Goal: Navigation & Orientation: Find specific page/section

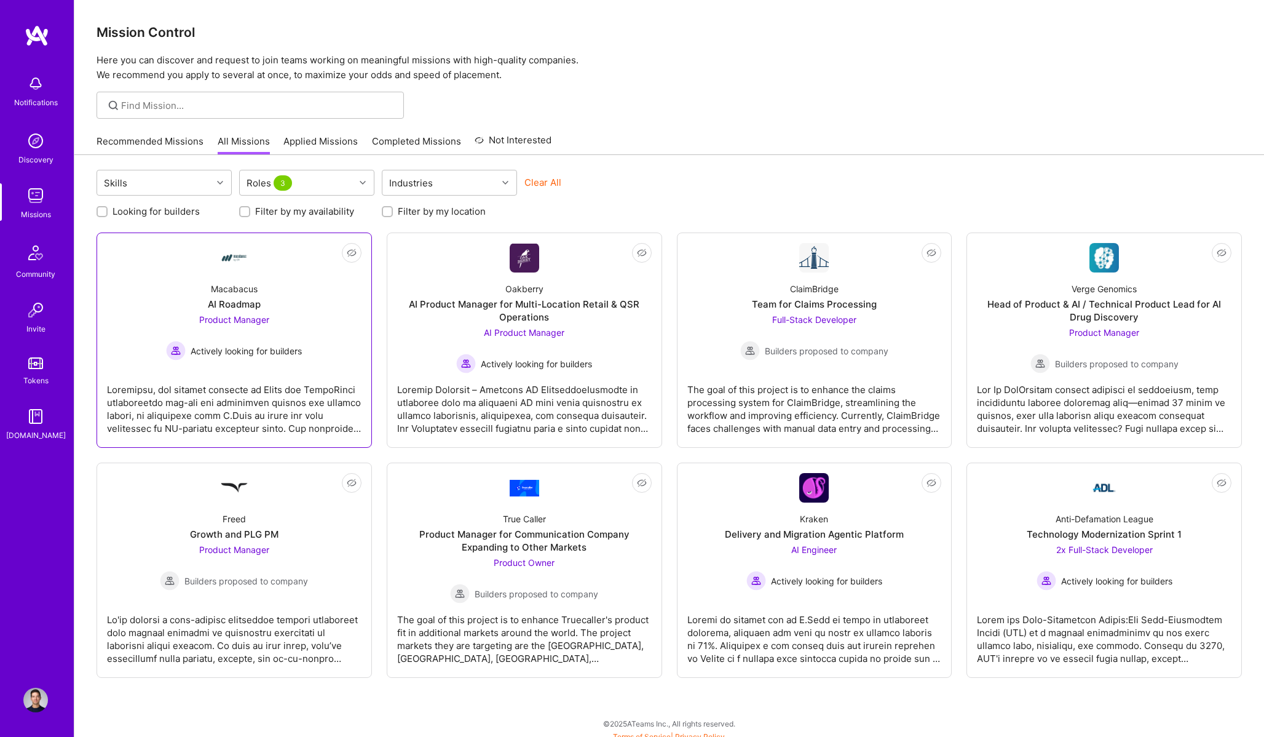
click at [295, 373] on div at bounding box center [234, 403] width 255 height 61
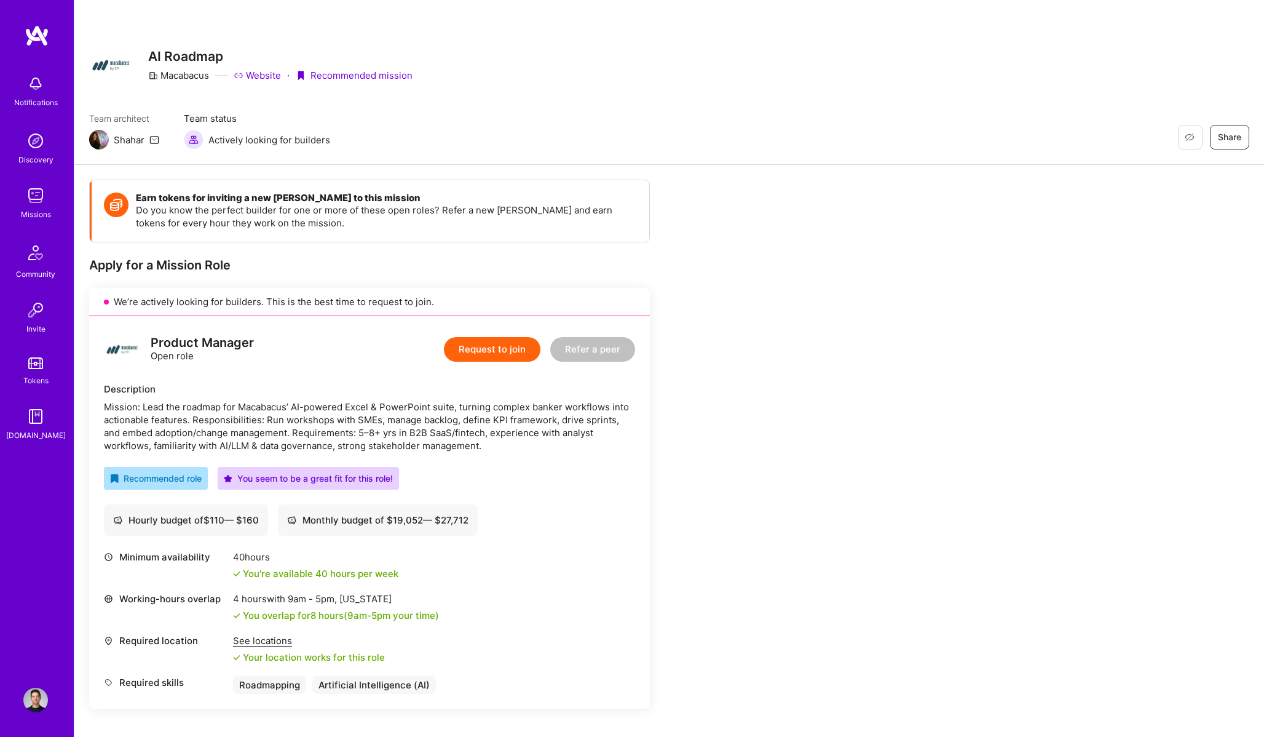
click at [36, 193] on img at bounding box center [35, 195] width 25 height 25
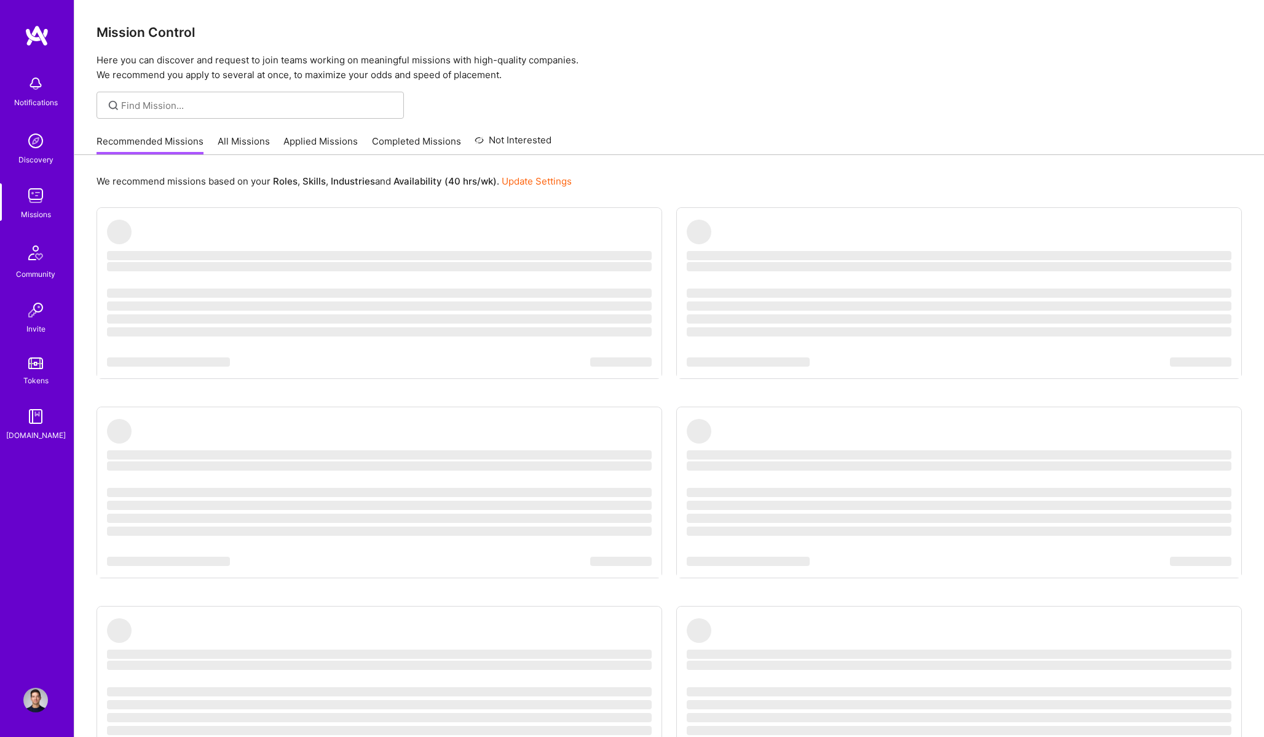
click at [240, 143] on link "All Missions" at bounding box center [244, 145] width 52 height 20
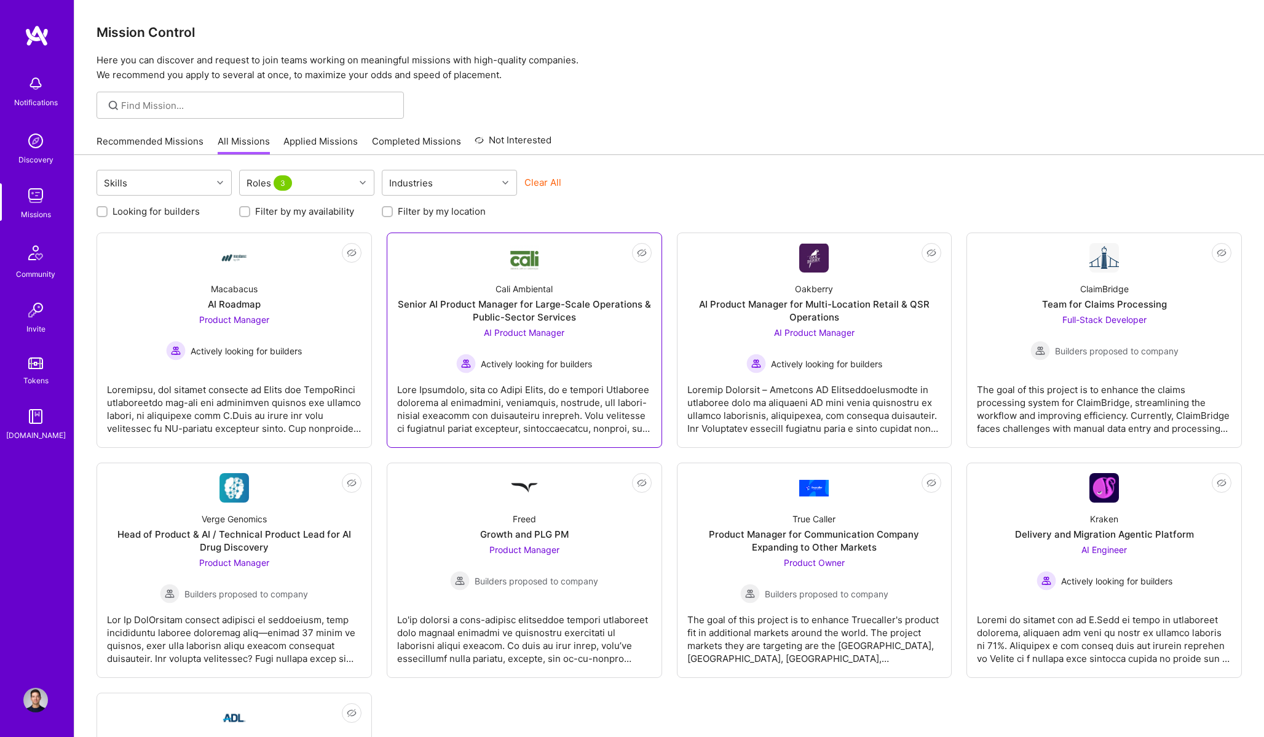
click at [555, 426] on div at bounding box center [524, 403] width 255 height 61
